Goal: Task Accomplishment & Management: Use online tool/utility

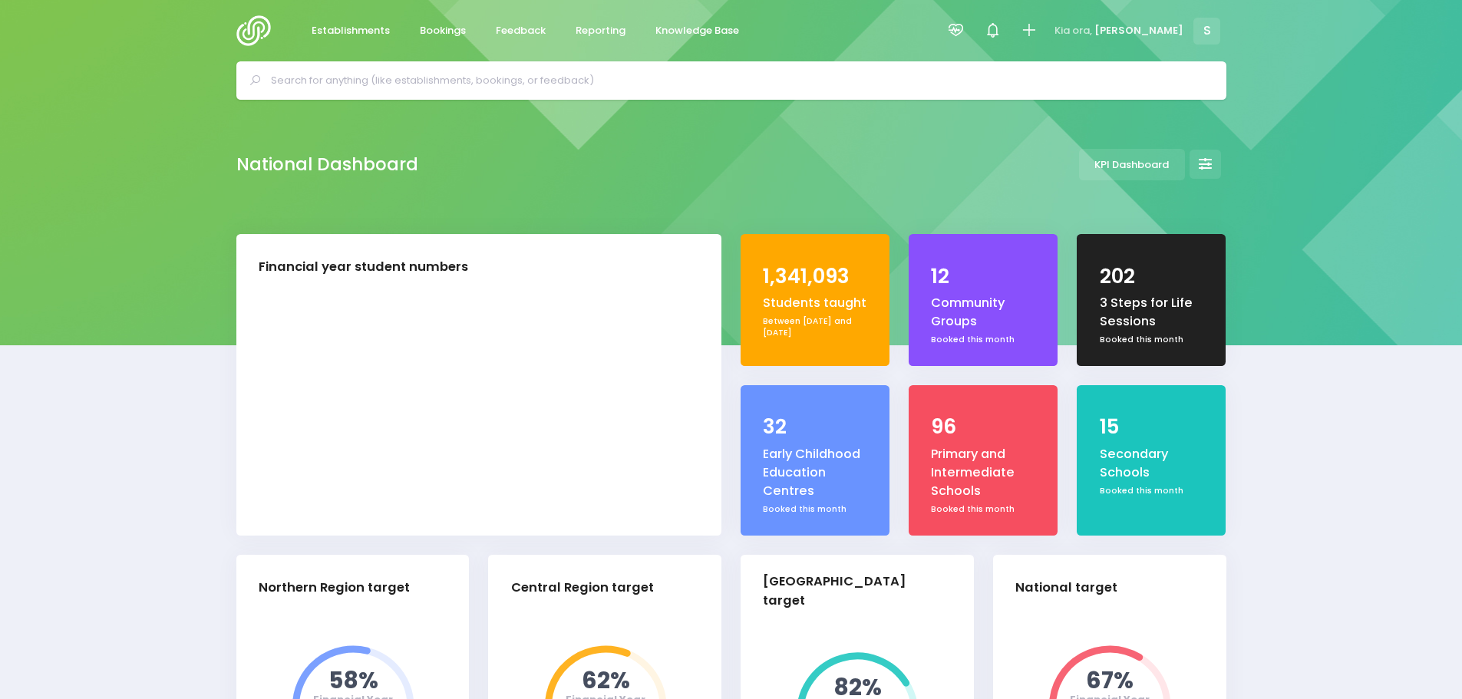
select select "5"
drag, startPoint x: 525, startPoint y: 30, endPoint x: 523, endPoint y: 46, distance: 16.3
click at [525, 30] on span "Feedback" at bounding box center [521, 30] width 50 height 15
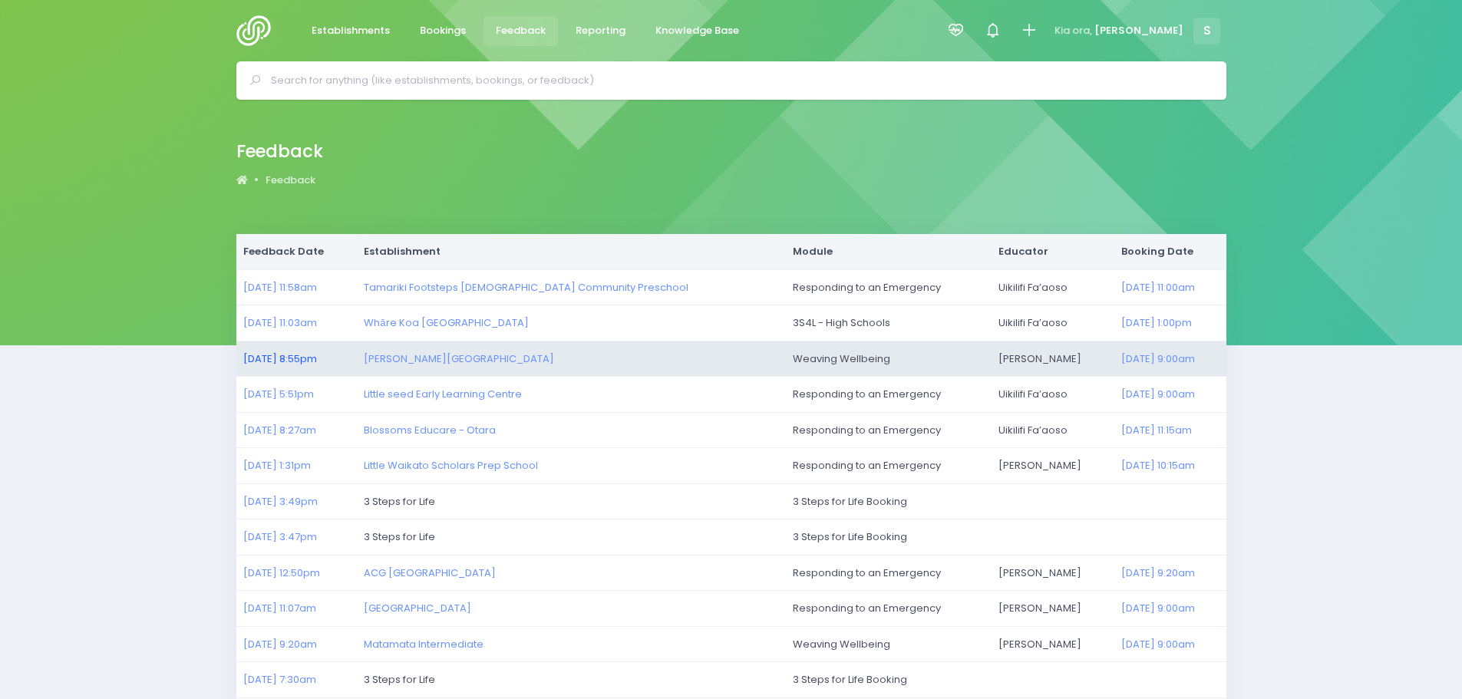
click at [281, 358] on link "05/10/2025 8:55pm" at bounding box center [280, 359] width 74 height 15
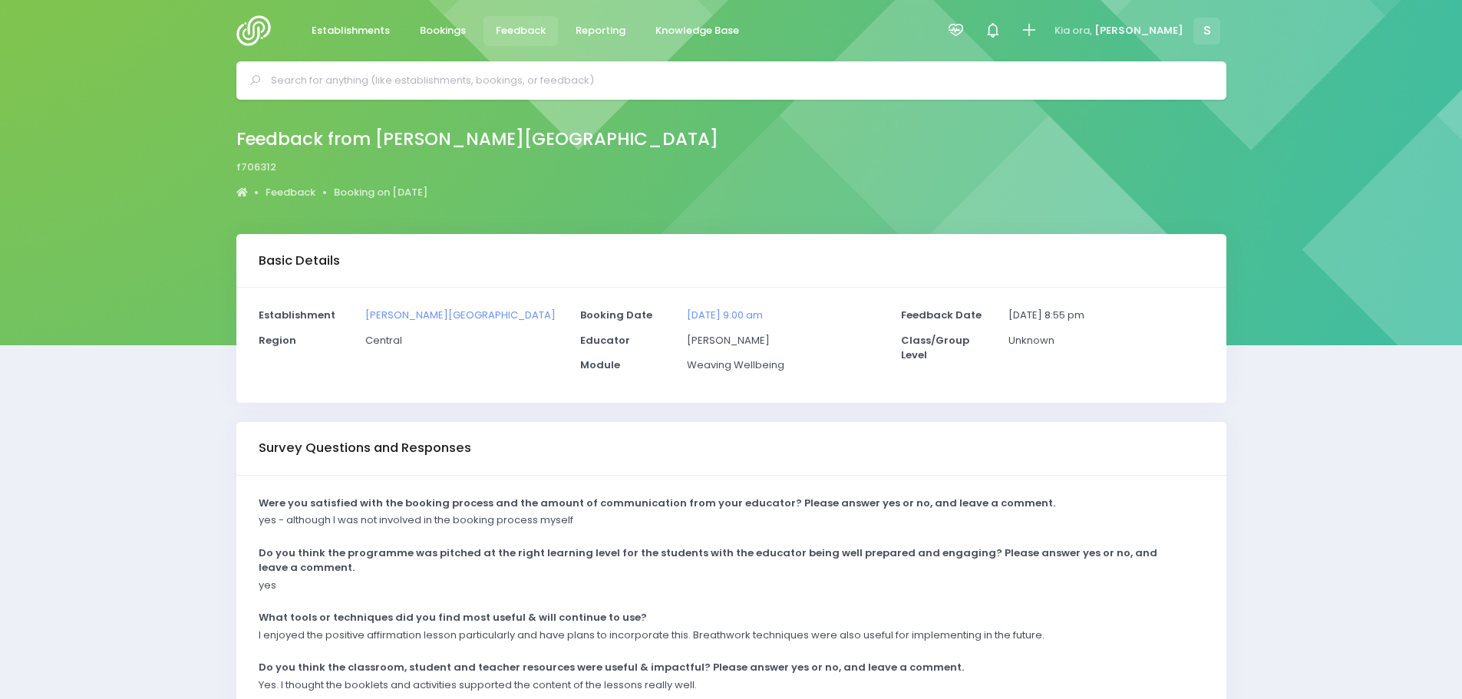
click at [255, 25] on img at bounding box center [258, 30] width 44 height 31
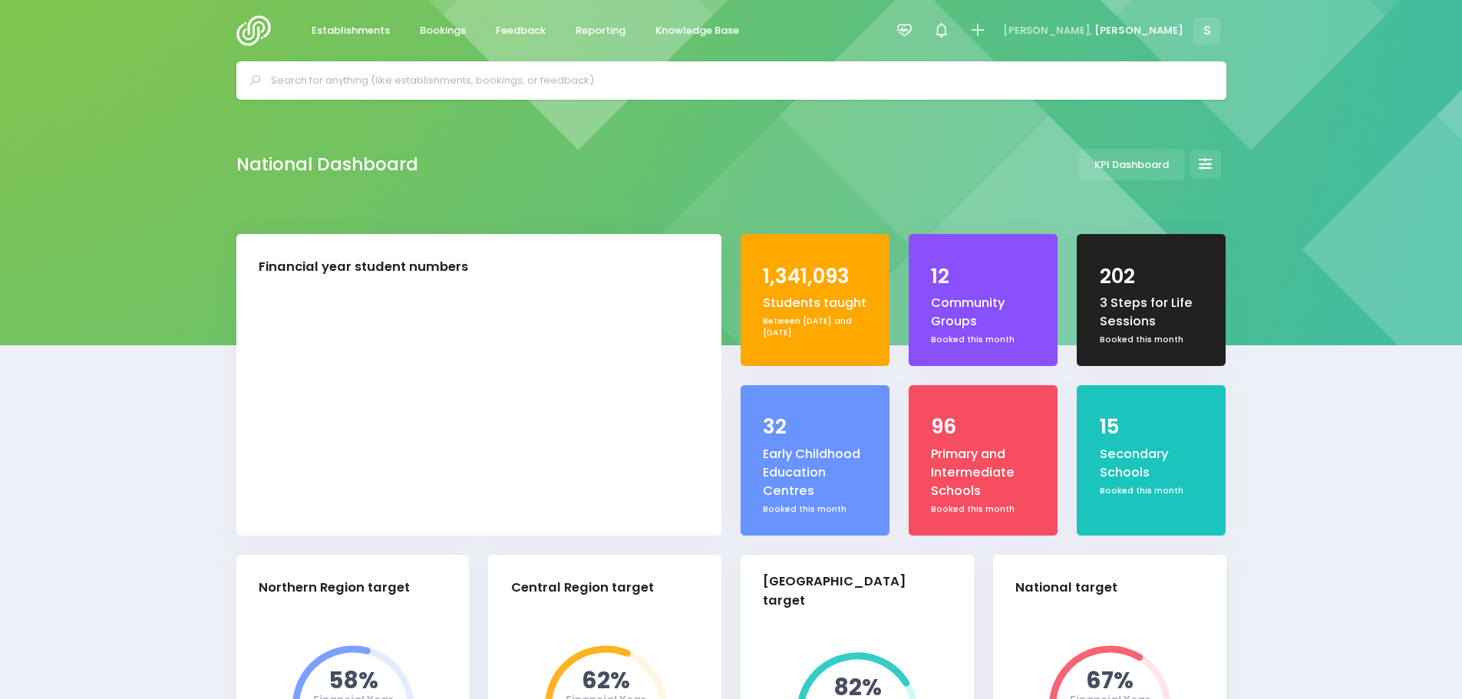
select select "5"
click at [607, 25] on span "Reporting" at bounding box center [601, 30] width 50 height 15
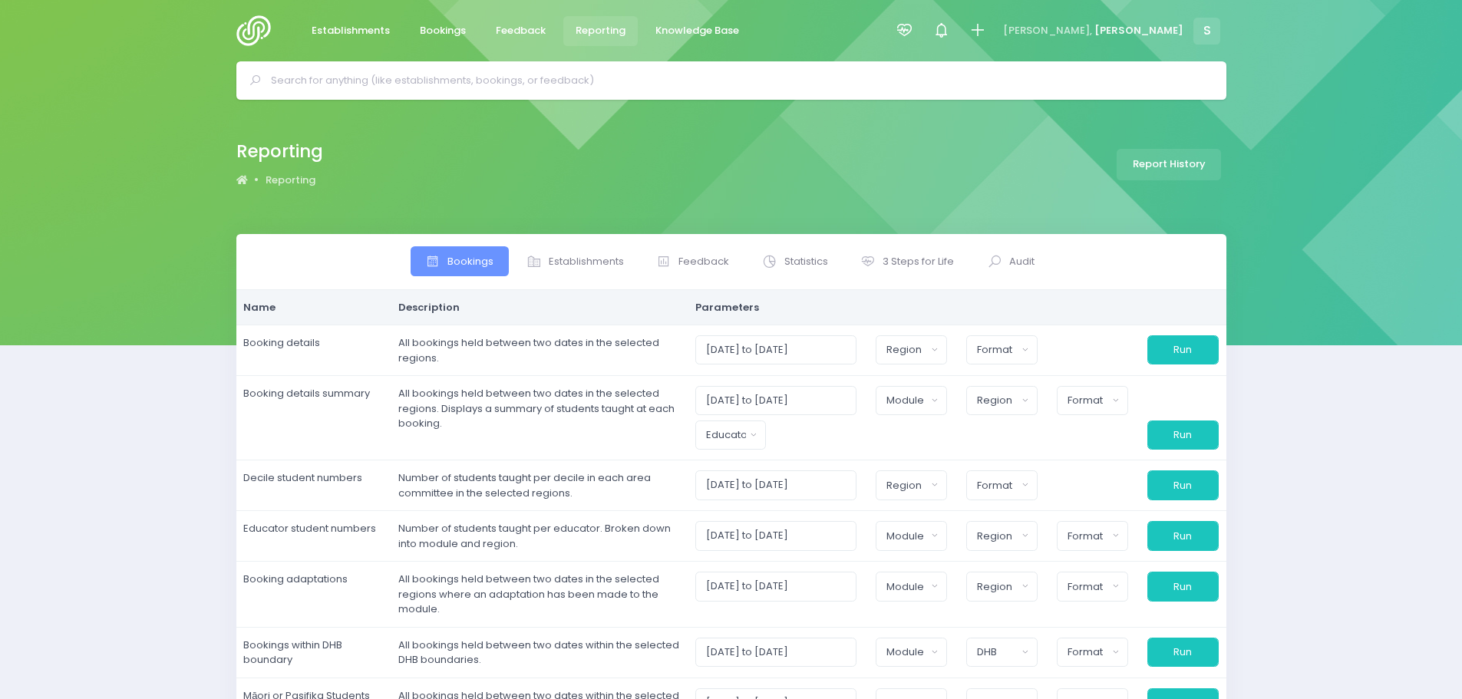
select select
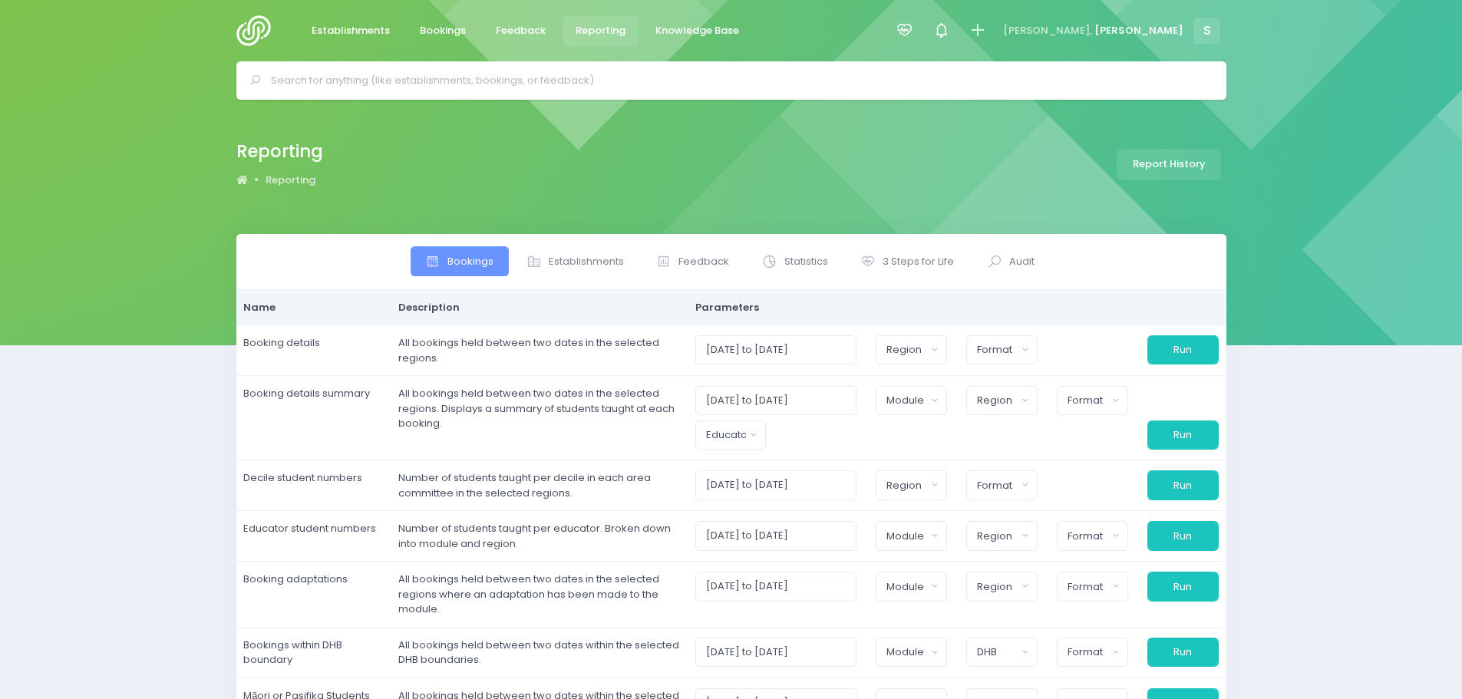
select select
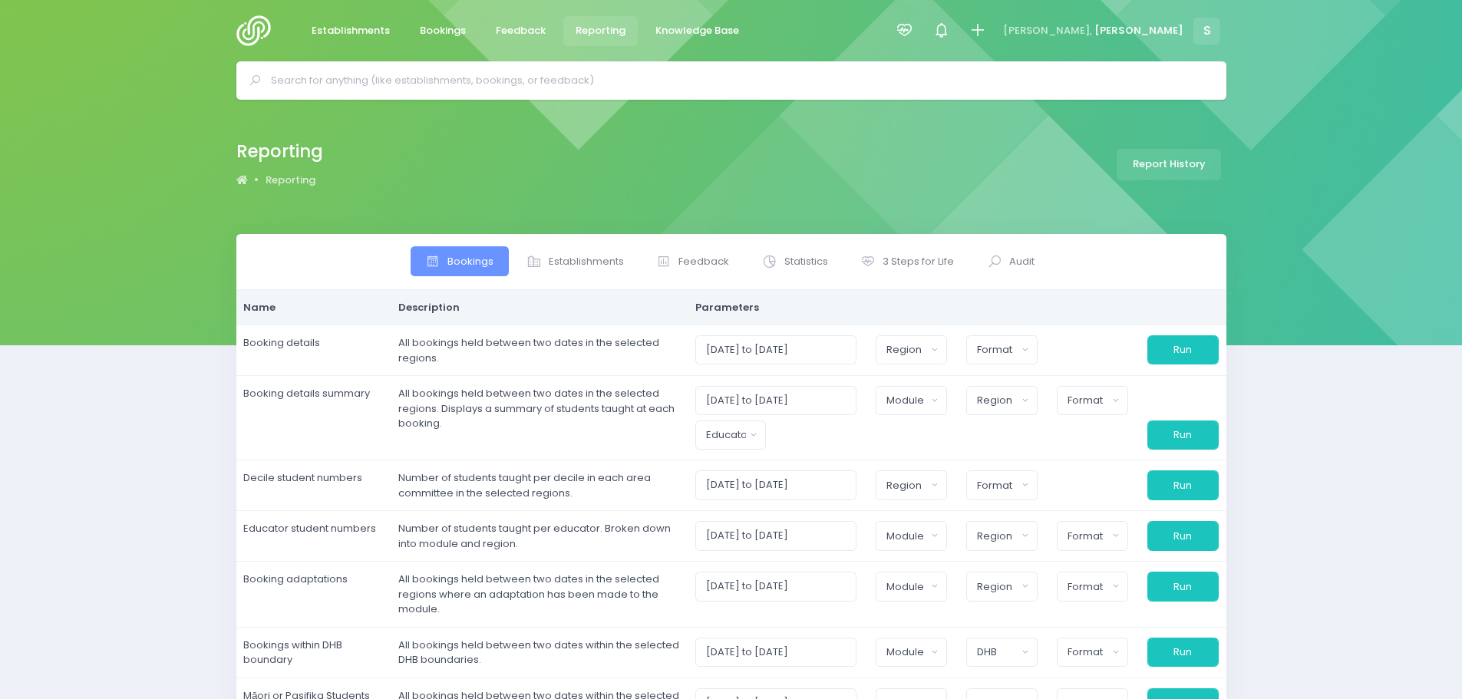
select select
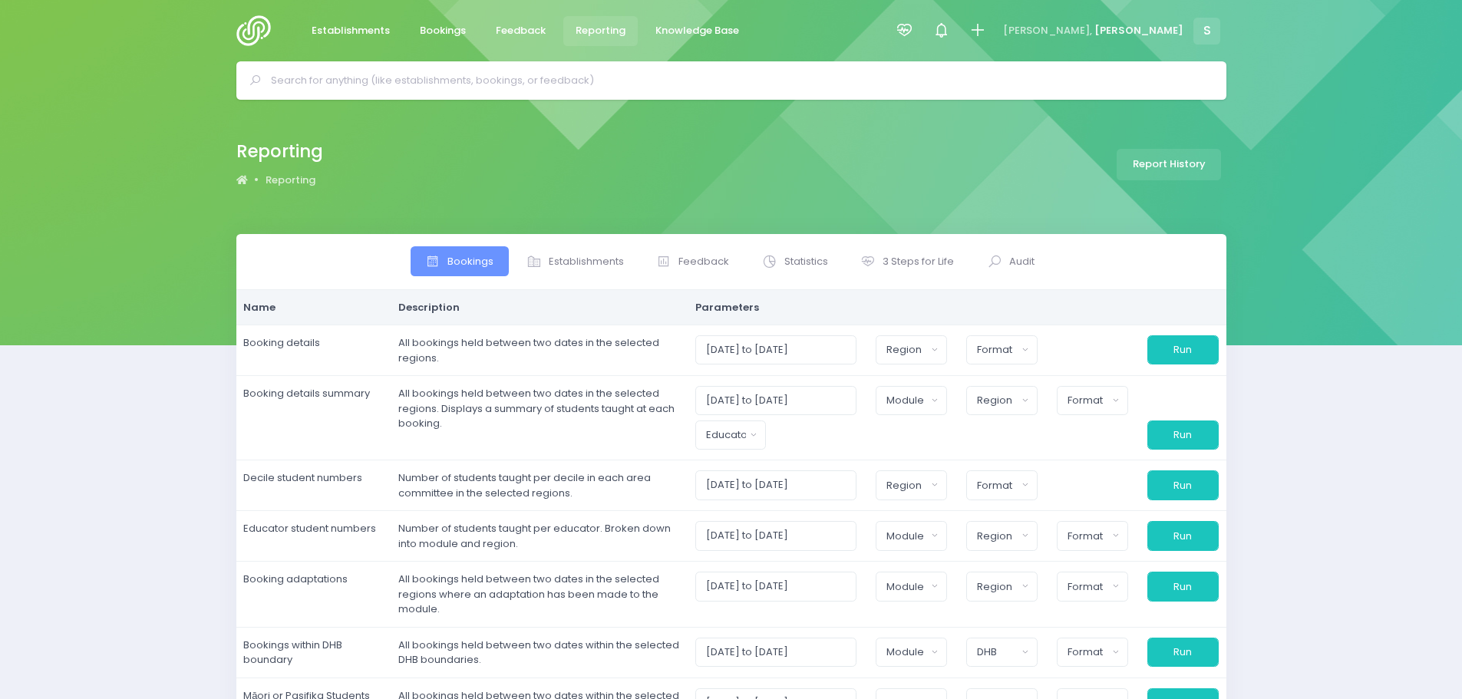
select select
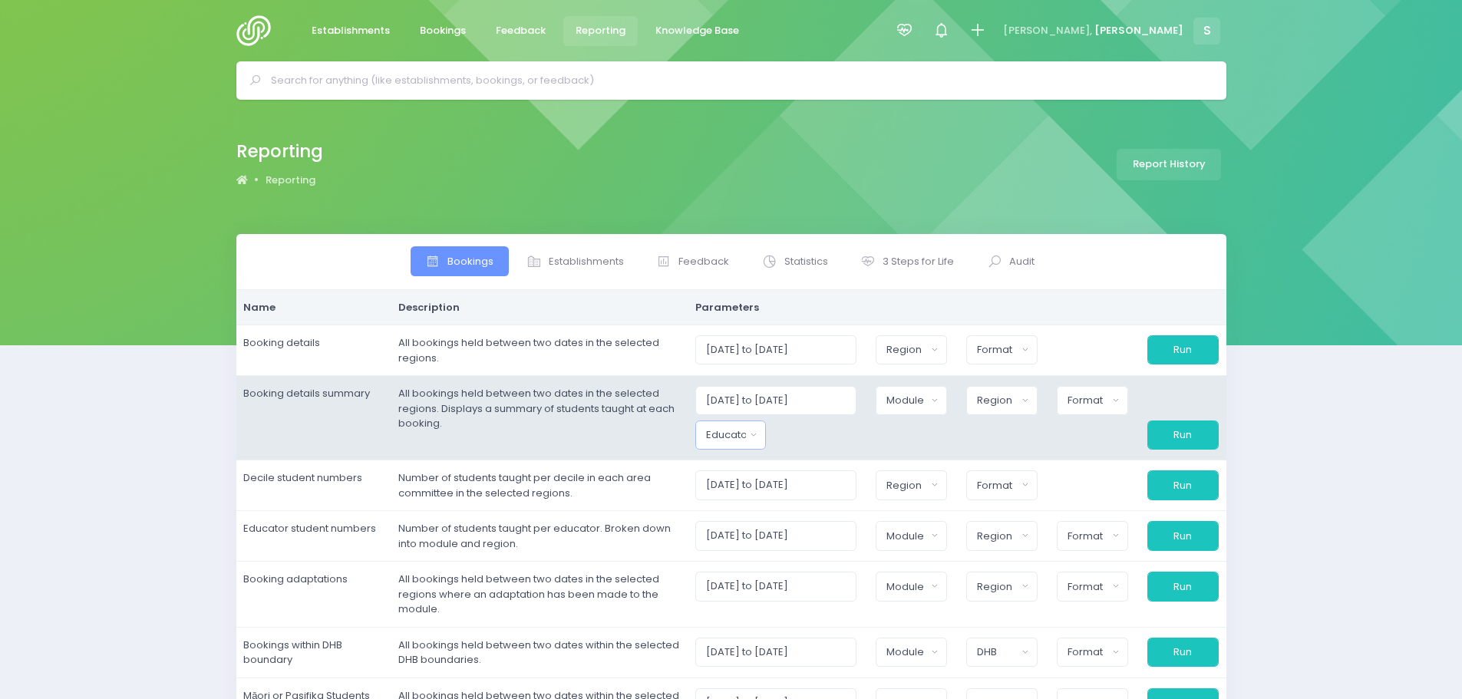
click at [761, 440] on button "Educator" at bounding box center [731, 435] width 71 height 29
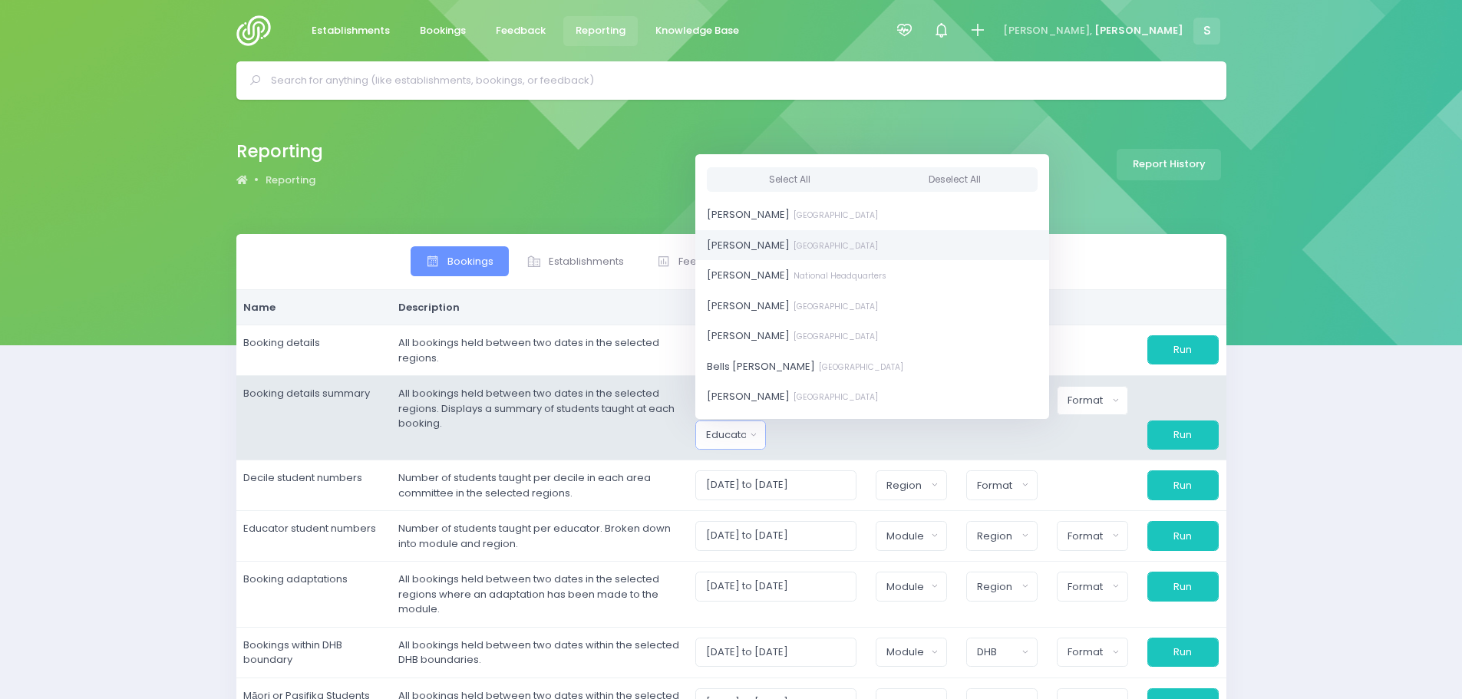
click at [790, 251] on small "[GEOGRAPHIC_DATA]" at bounding box center [834, 246] width 88 height 12
select select "591445"
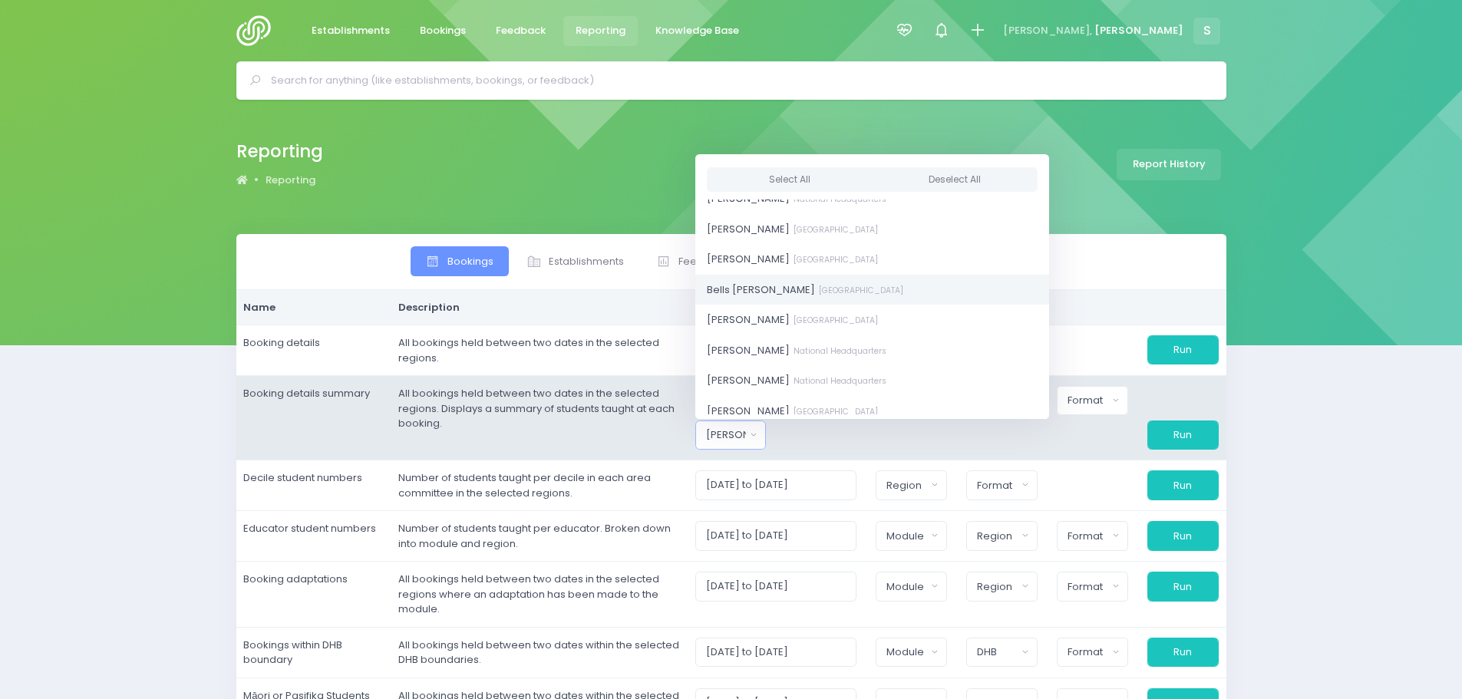
scroll to position [154, 0]
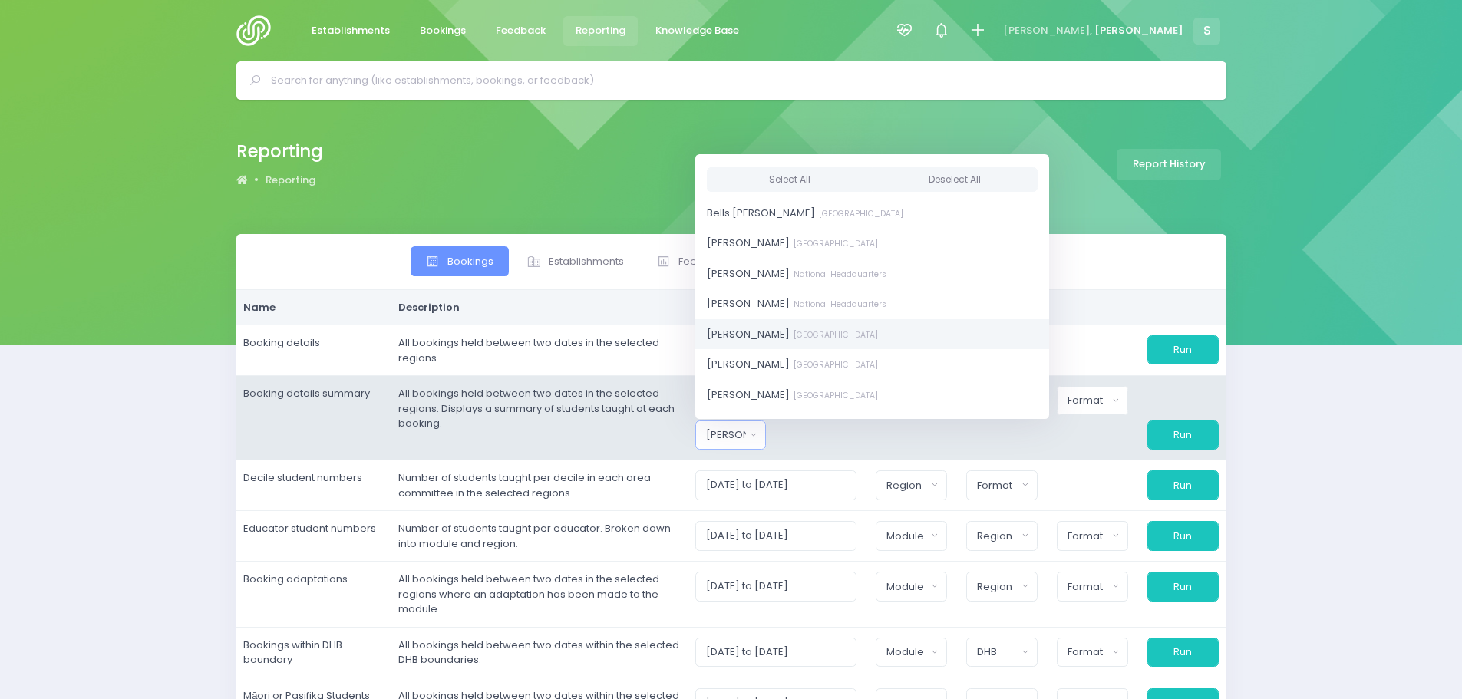
click at [752, 340] on span "Charlie Palmer South Island Region" at bounding box center [792, 333] width 171 height 15
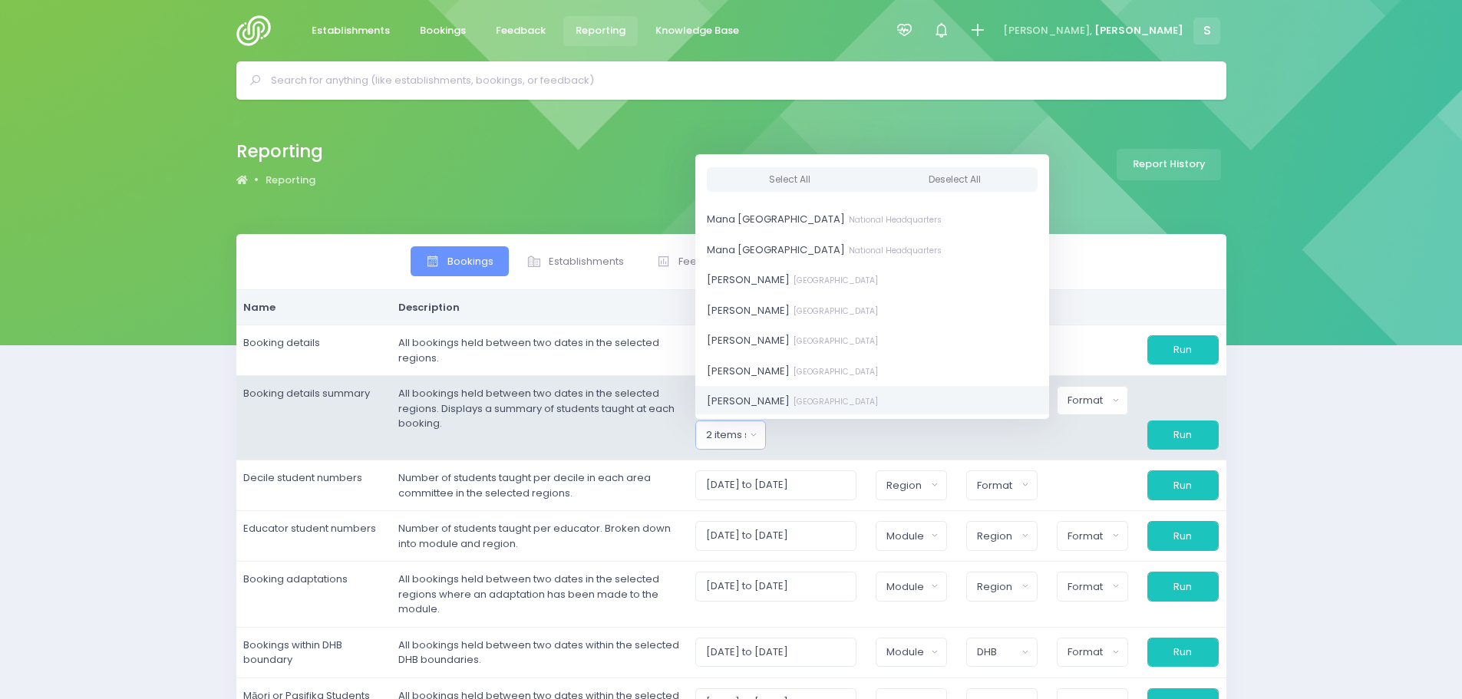
click at [762, 398] on span "Nicky Young South Island Region" at bounding box center [792, 401] width 171 height 15
click at [815, 451] on td "01/10/2025 to 31/10/2025 Clued up Camper Community Education Community Educatio…" at bounding box center [957, 418] width 539 height 84
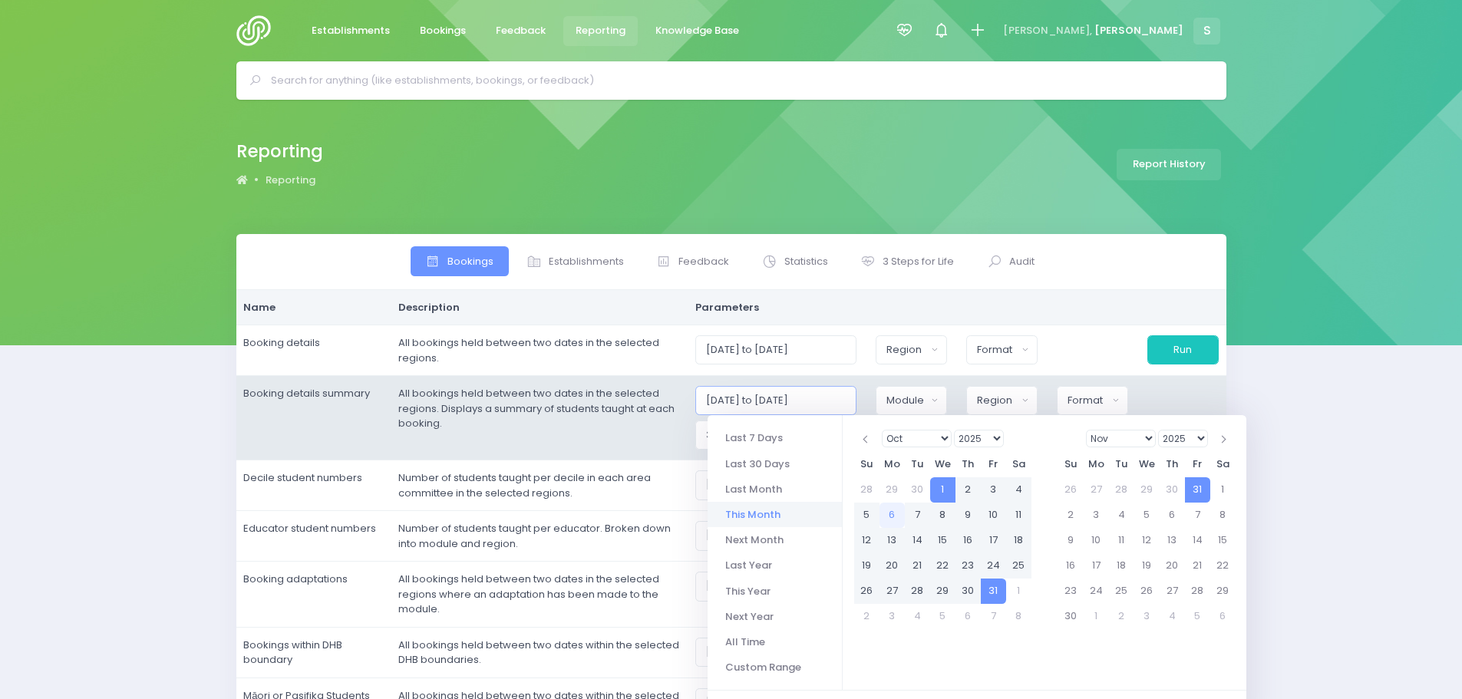
click at [743, 399] on input "01/10/2025 to 31/10/2025" at bounding box center [777, 400] width 162 height 29
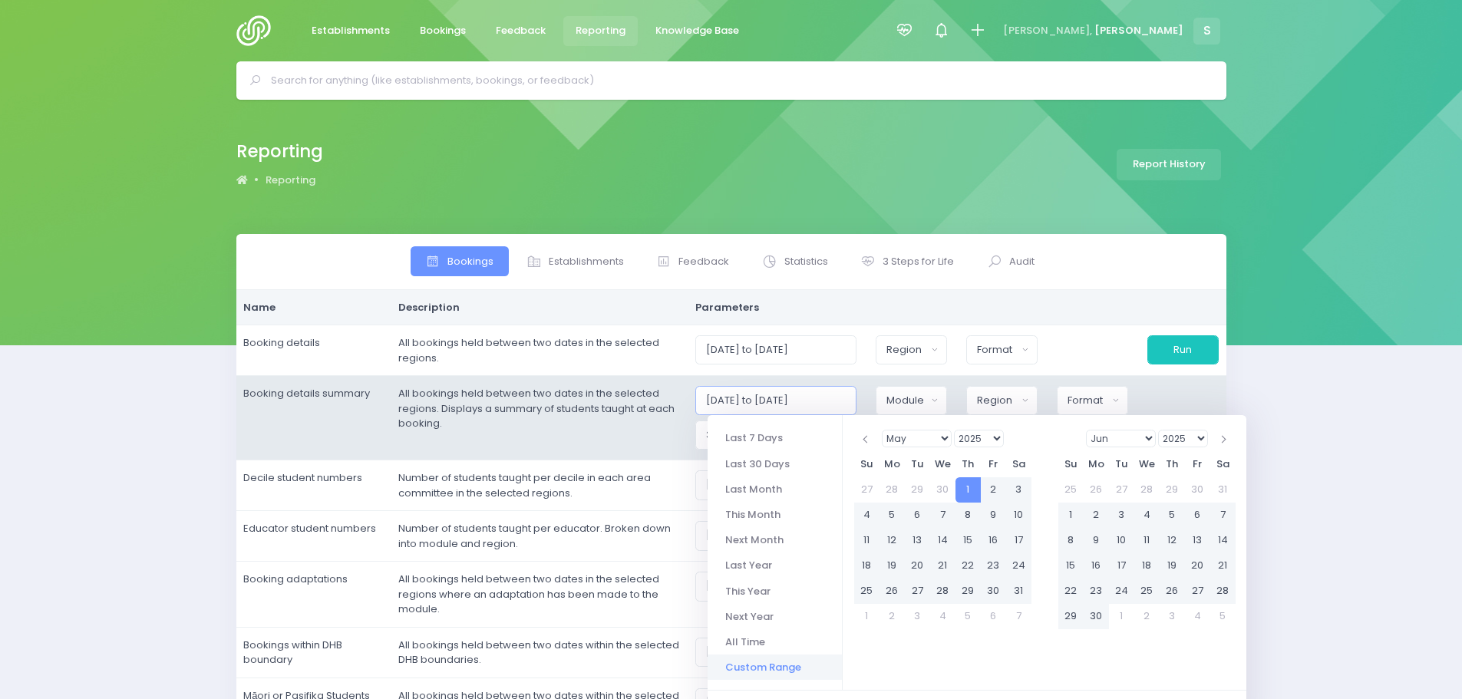
click at [729, 396] on input "01/05/2025 to 31/10/2025" at bounding box center [777, 400] width 162 height 29
click at [673, 432] on td "All bookings held between two dates in the selected regions. Displays a summary…" at bounding box center [539, 418] width 297 height 84
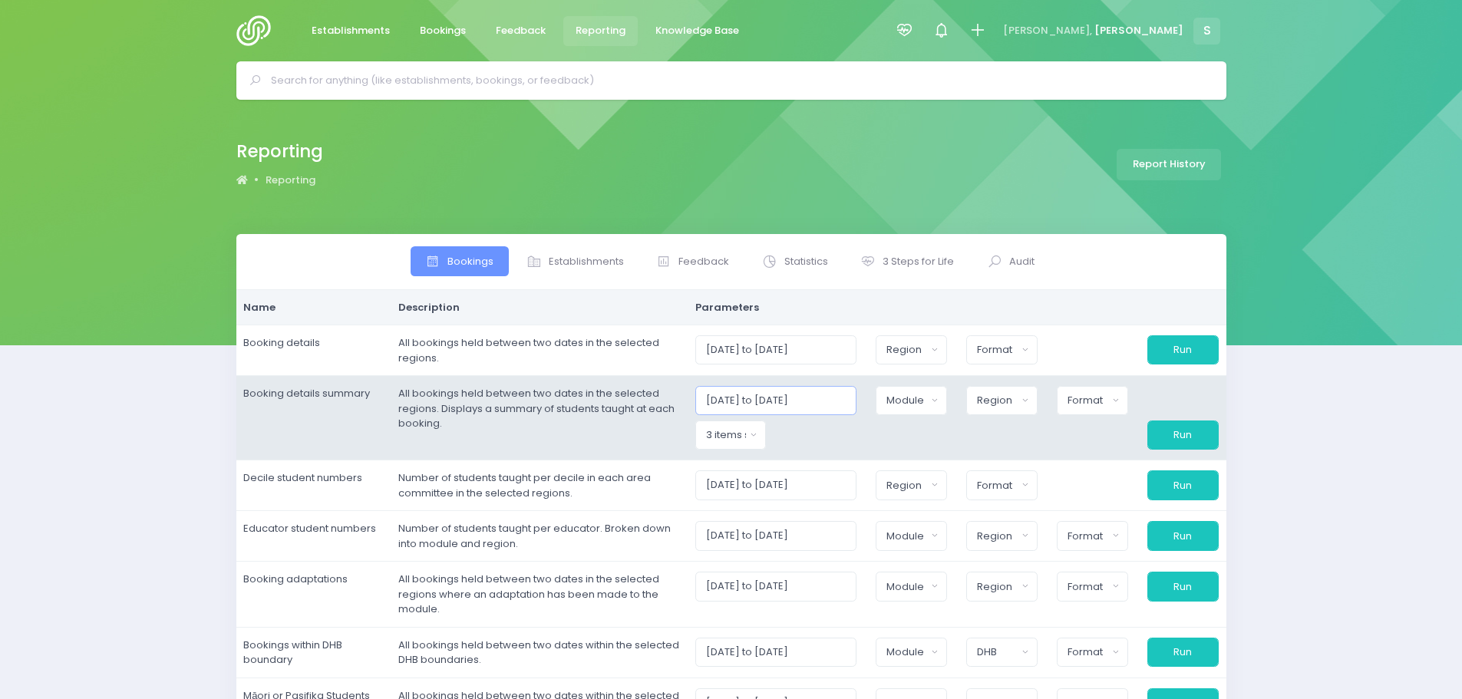
click at [816, 401] on input "02/05/2025 to 31/10/2025" at bounding box center [777, 400] width 162 height 29
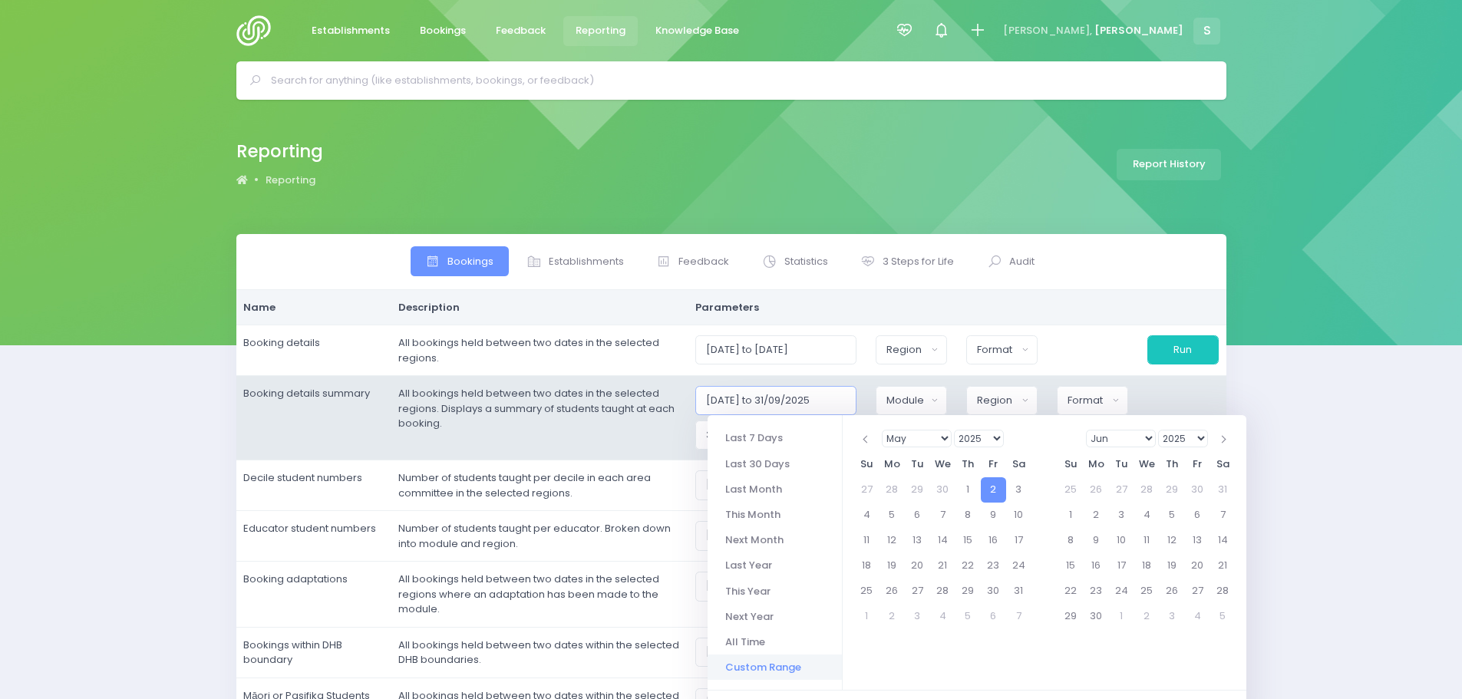
click at [801, 398] on input "02/05/2025 to 31/09/2025" at bounding box center [777, 400] width 162 height 29
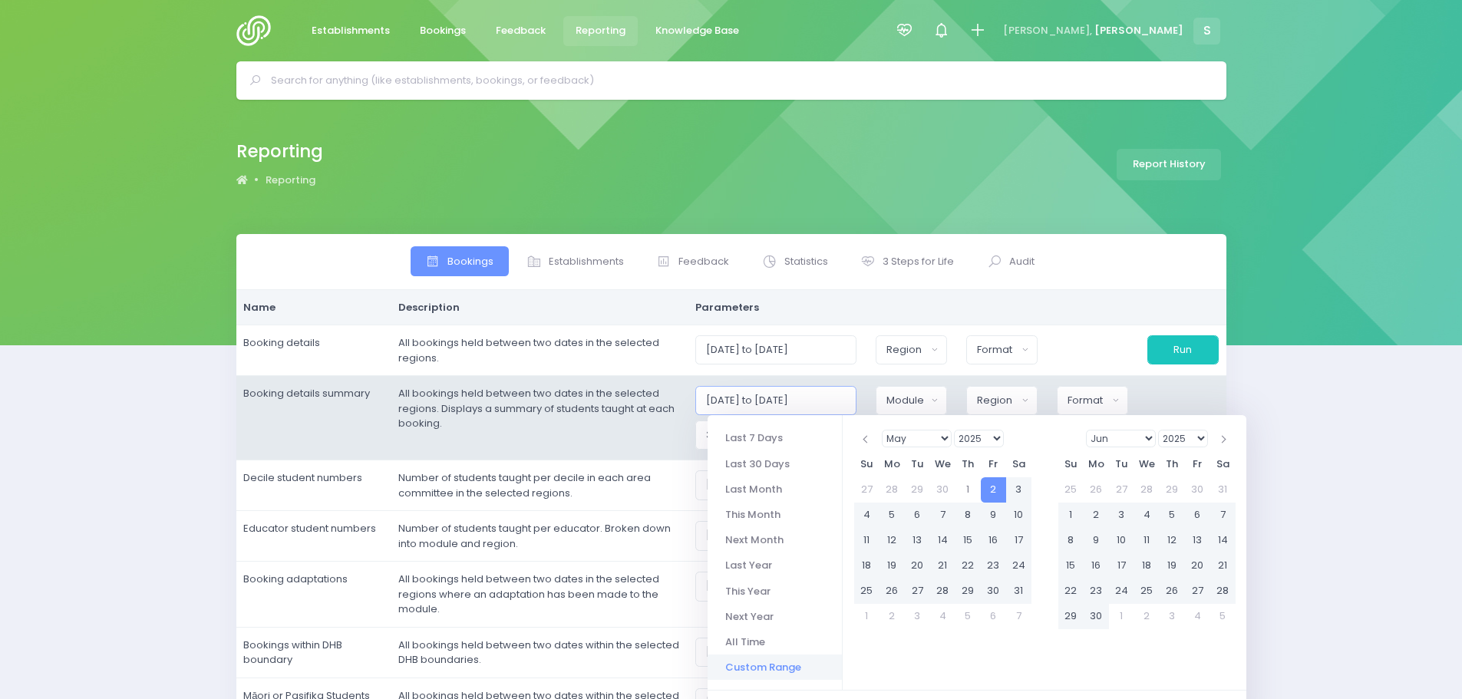
type input "02/05/2025 to 30/09/2025"
click at [596, 434] on td "All bookings held between two dates in the selected regions. Displays a summary…" at bounding box center [539, 418] width 297 height 84
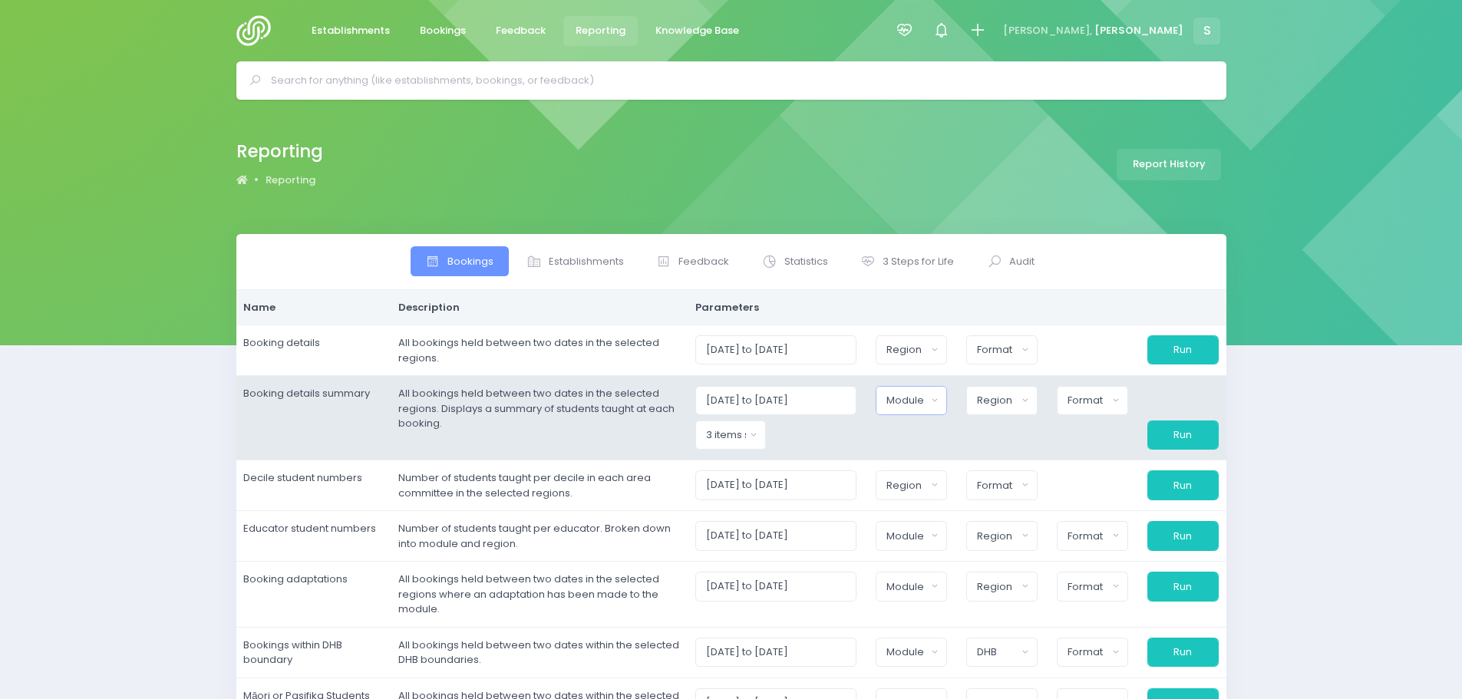
click at [904, 394] on div "Module" at bounding box center [907, 400] width 40 height 15
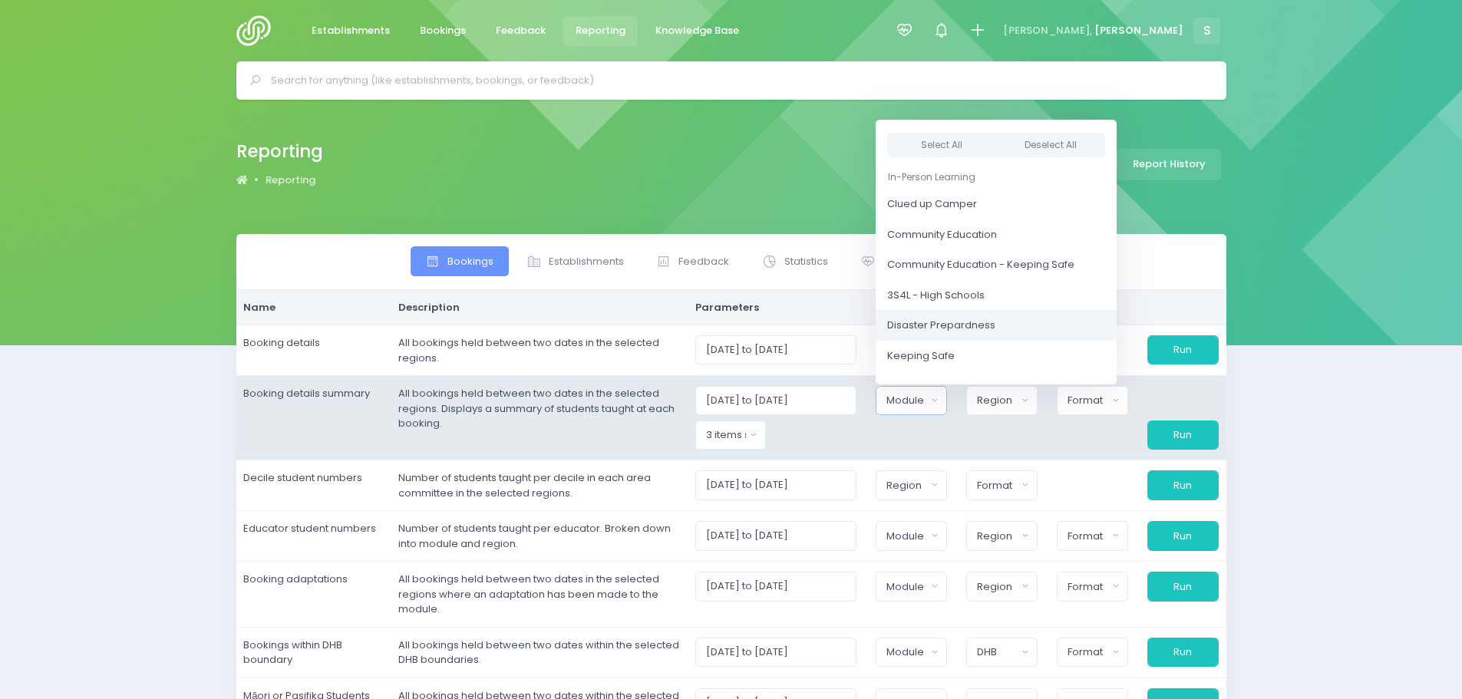
scroll to position [77, 0]
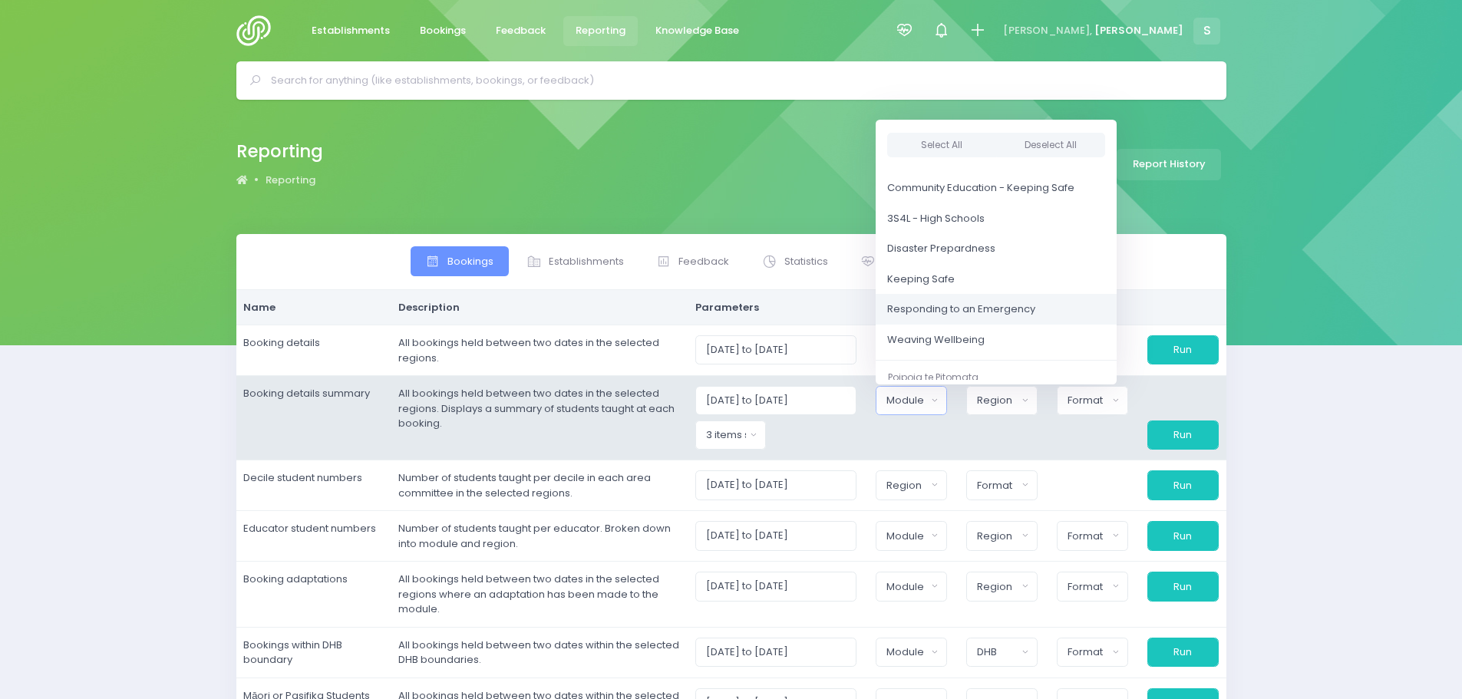
click at [952, 317] on link "Responding to an Emergency" at bounding box center [996, 309] width 241 height 31
select select "Responding to an Emergency"
click at [944, 342] on span "Weaving Wellbeing" at bounding box center [932, 339] width 97 height 15
click at [996, 400] on div "Region" at bounding box center [997, 400] width 40 height 15
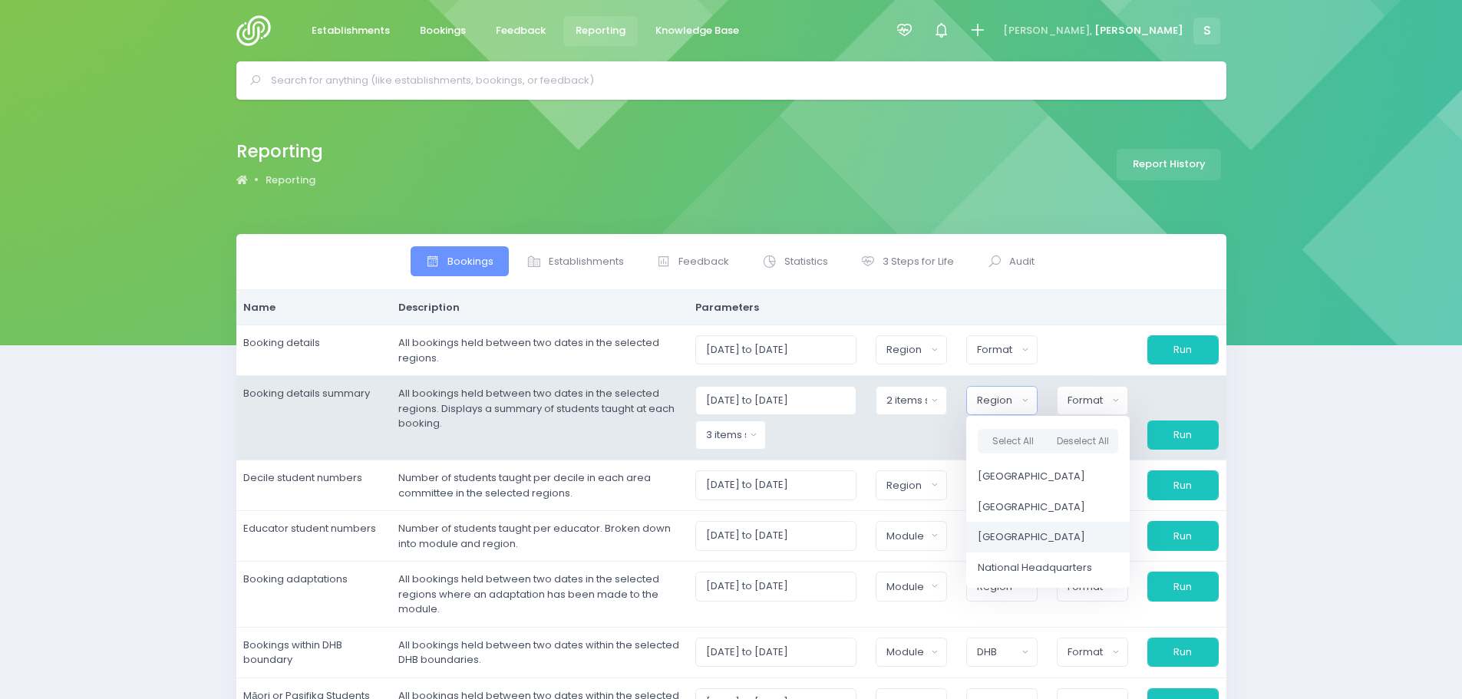
click at [1051, 540] on span "[GEOGRAPHIC_DATA]" at bounding box center [1031, 537] width 107 height 15
select select "South Island"
click at [1104, 406] on div "Format" at bounding box center [1086, 400] width 41 height 15
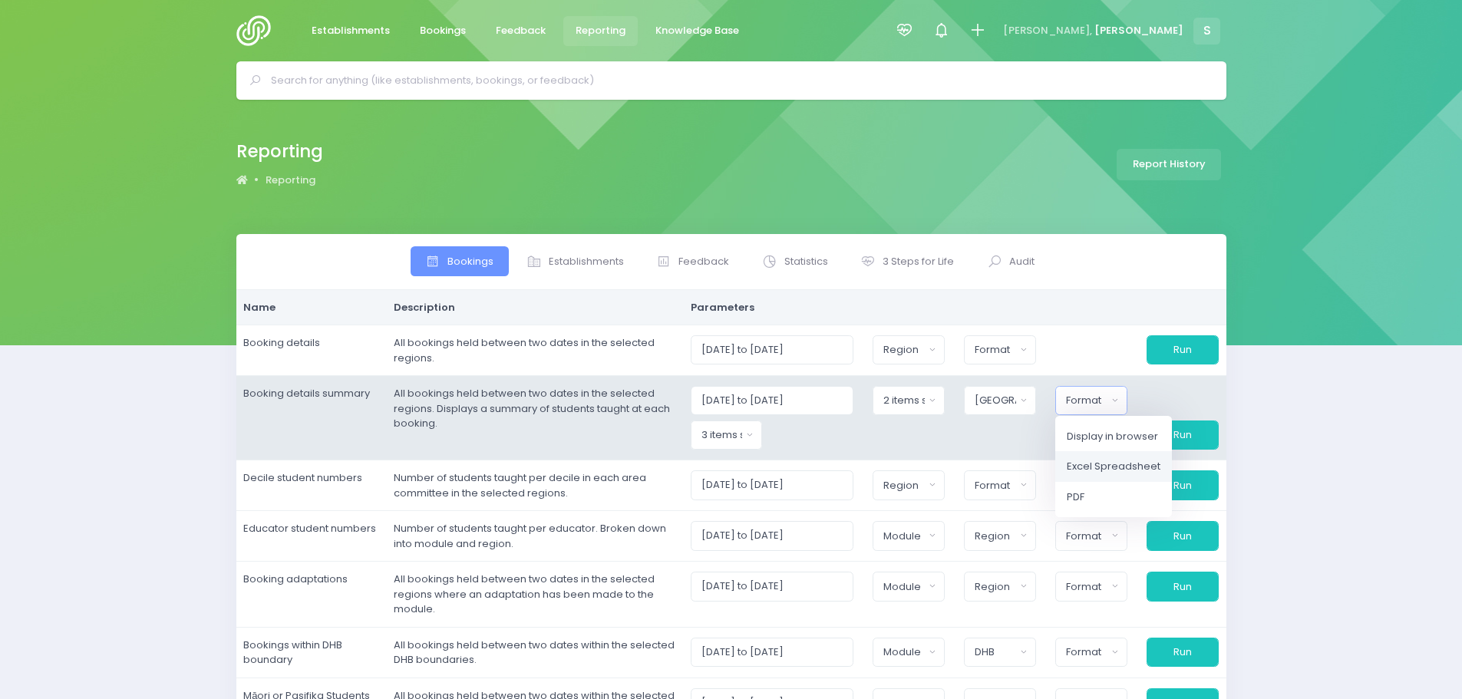
click at [1129, 458] on link "Excel Spreadsheet" at bounding box center [1114, 466] width 117 height 31
select select "excel"
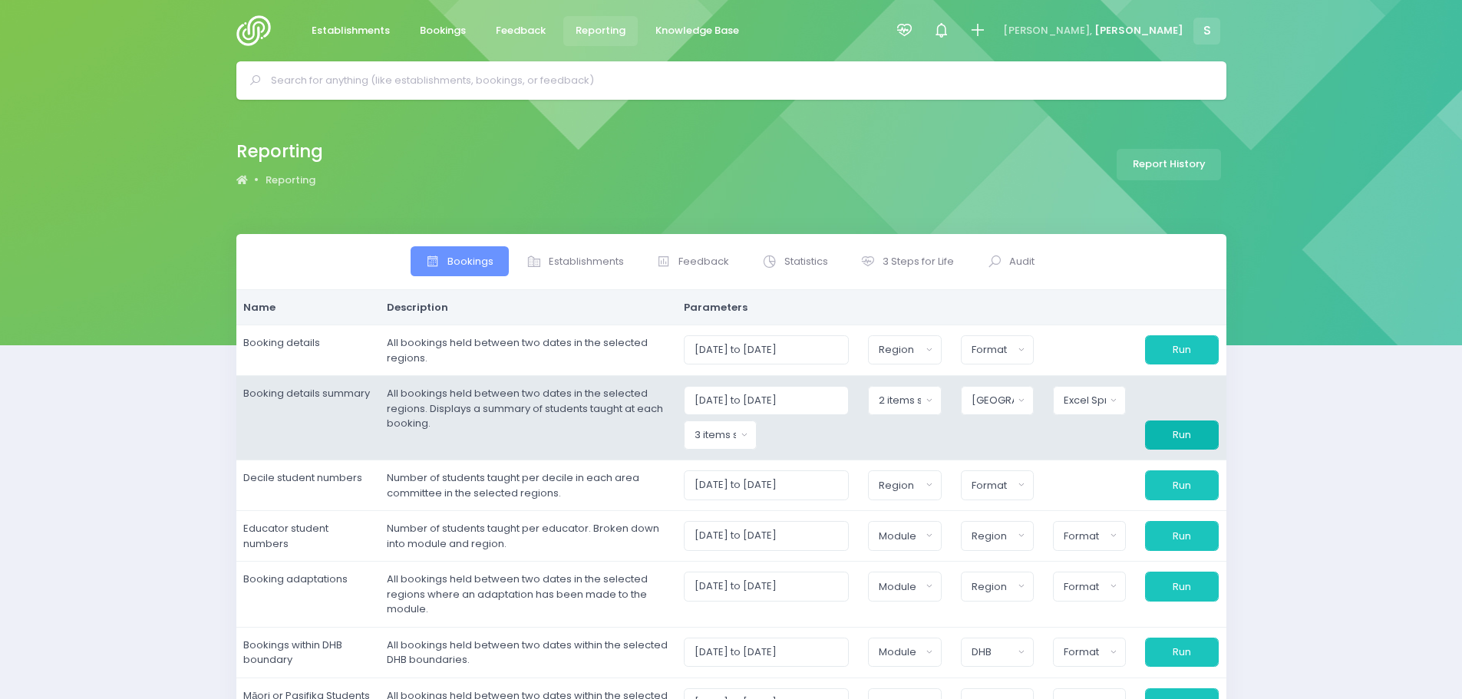
click at [1185, 441] on button "Run" at bounding box center [1181, 435] width 73 height 29
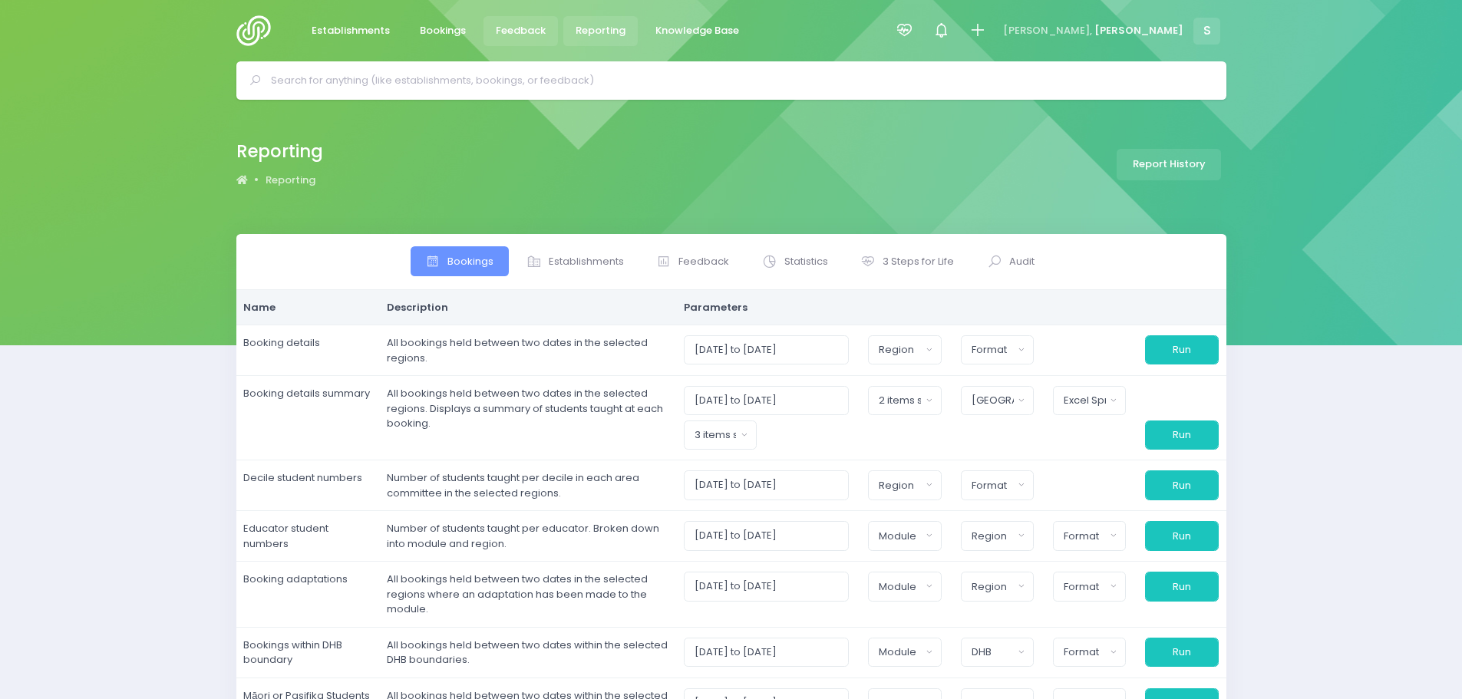
click at [514, 29] on span "Feedback" at bounding box center [521, 30] width 50 height 15
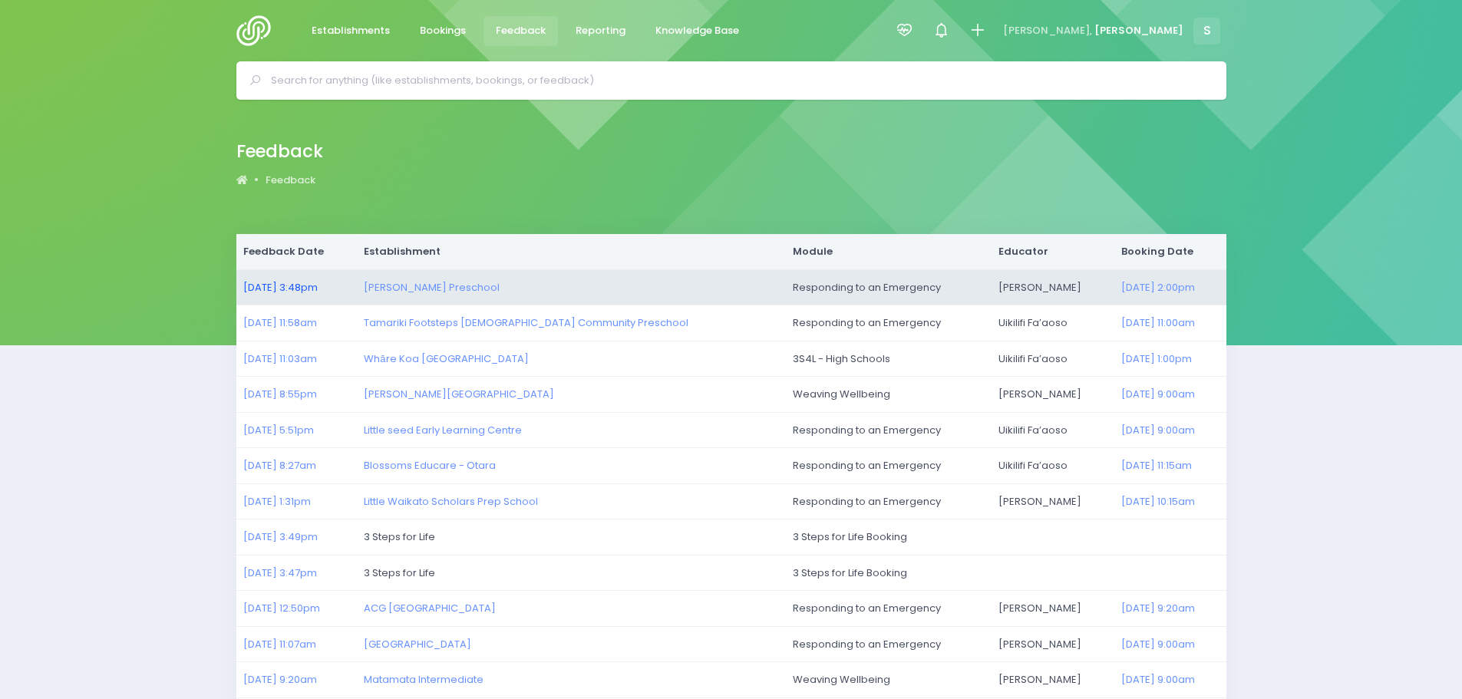
click at [286, 292] on link "06/10/2025 3:48pm" at bounding box center [280, 287] width 74 height 15
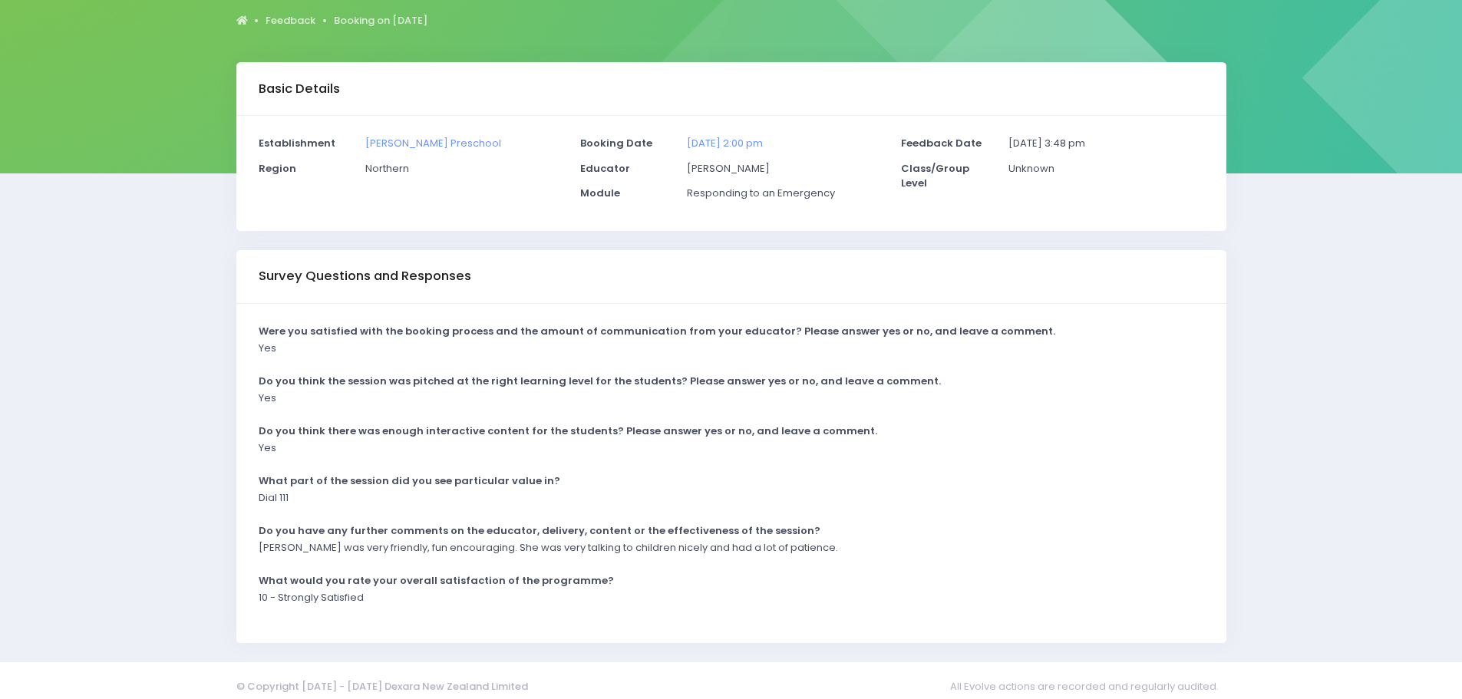
scroll to position [185, 0]
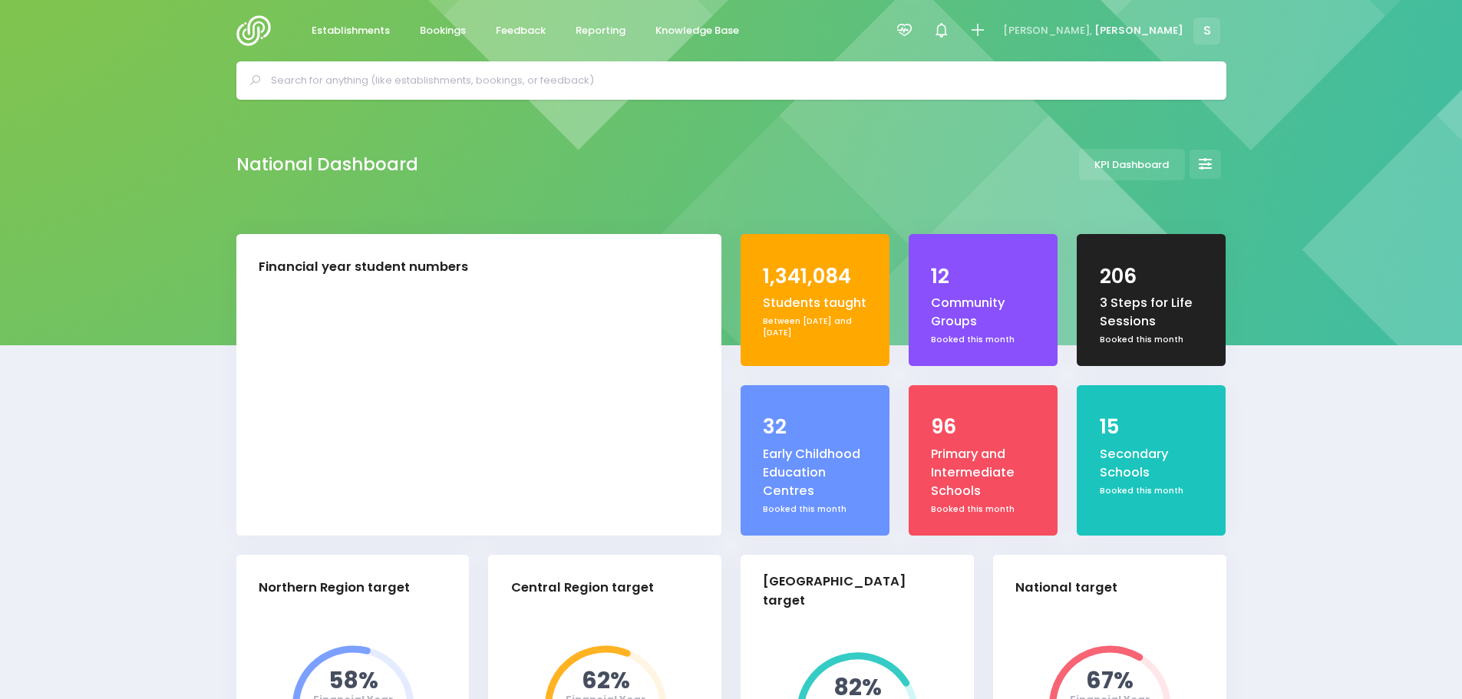
select select "5"
click at [514, 31] on span "Feedback" at bounding box center [521, 30] width 50 height 15
